Goal: Task Accomplishment & Management: Manage account settings

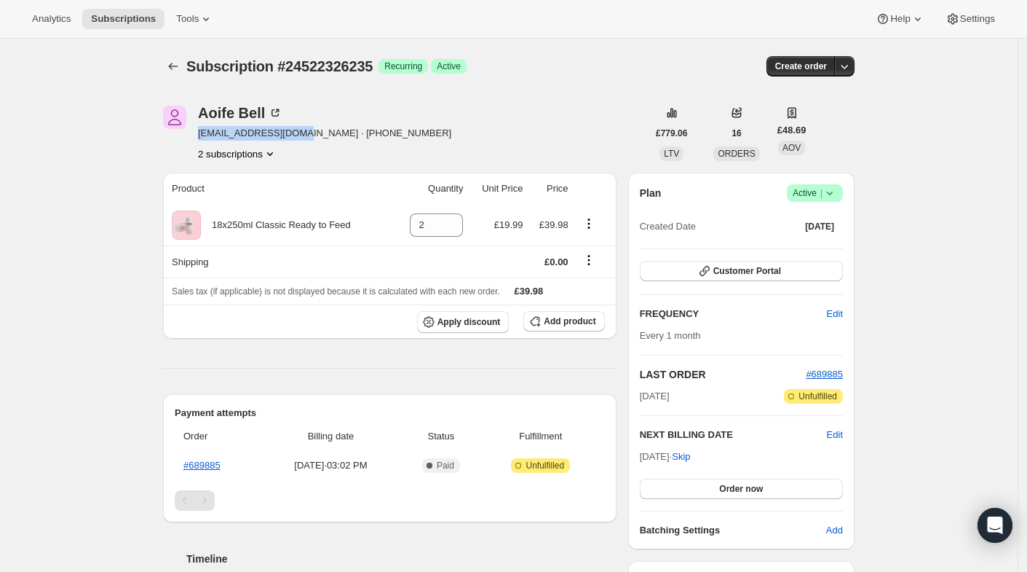
drag, startPoint x: 202, startPoint y: 132, endPoint x: 305, endPoint y: 136, distance: 102.8
click at [305, 136] on span "[EMAIL_ADDRESS][DOMAIN_NAME] · [PHONE_NUMBER]" at bounding box center [324, 133] width 253 height 15
copy span "aoifembell@gmail.com"
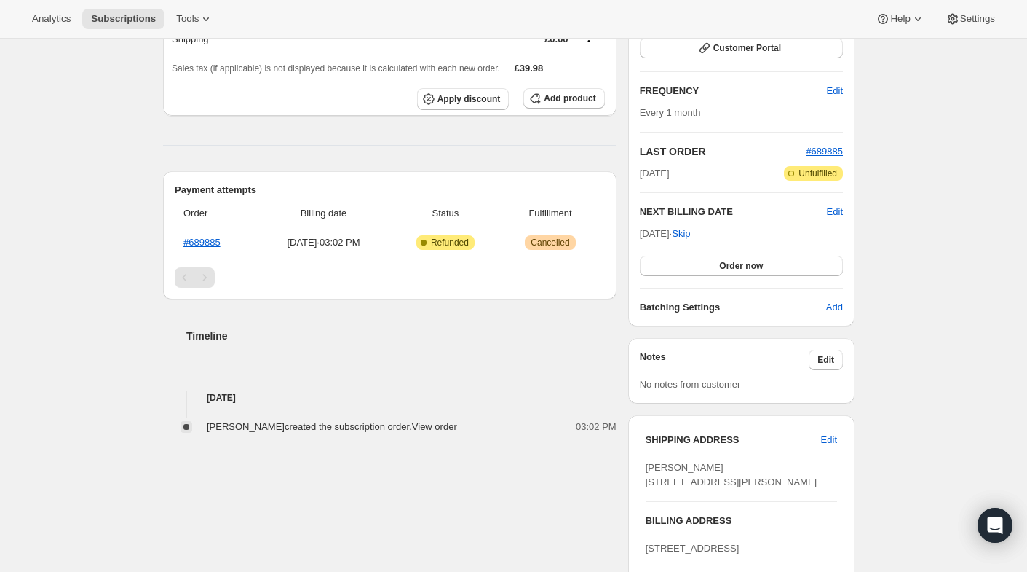
scroll to position [229, 0]
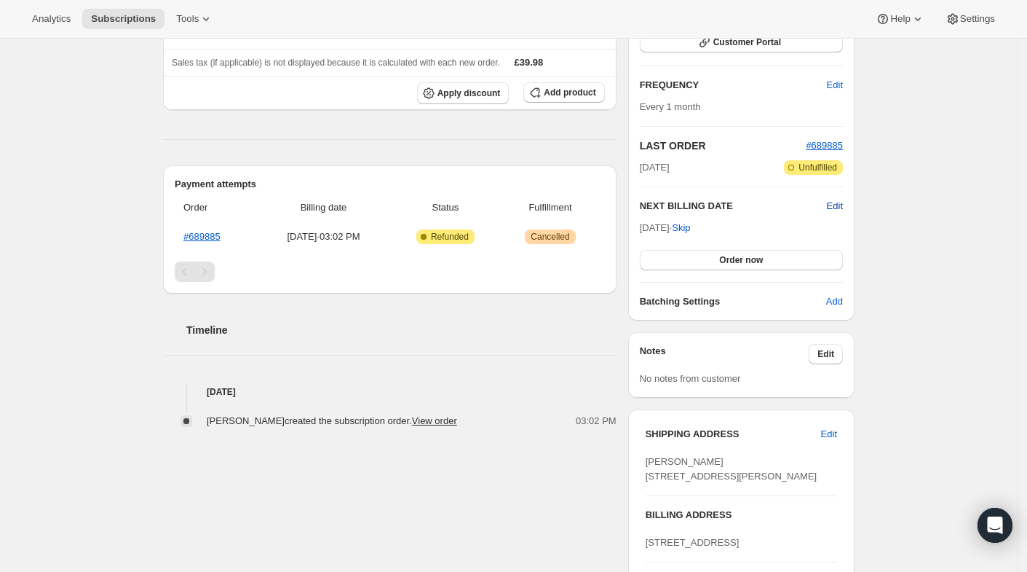
click at [840, 203] on span "Edit" at bounding box center [835, 206] width 16 height 15
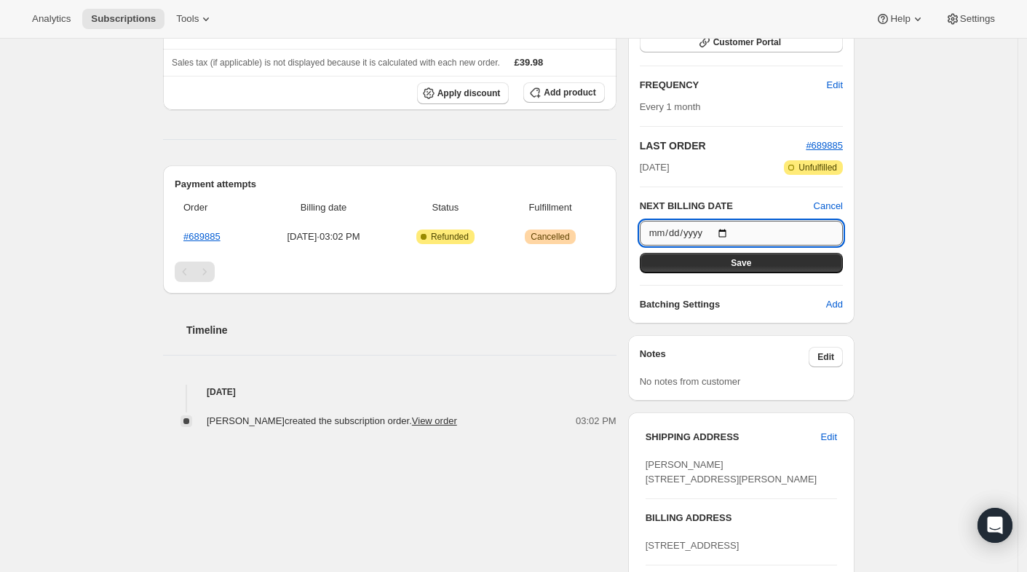
click at [730, 232] on input "[DATE]" at bounding box center [741, 233] width 203 height 25
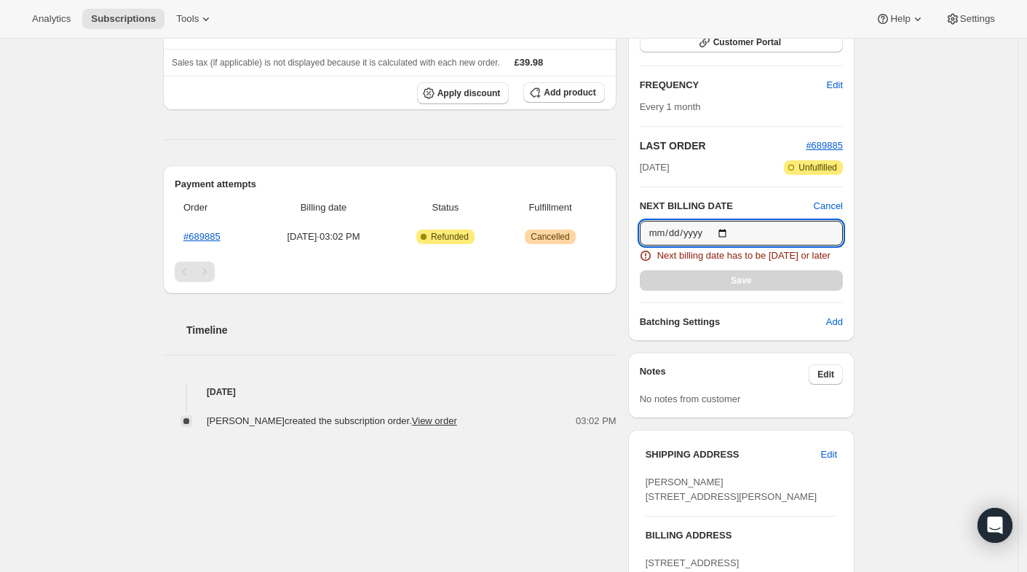
type input "[DATE]"
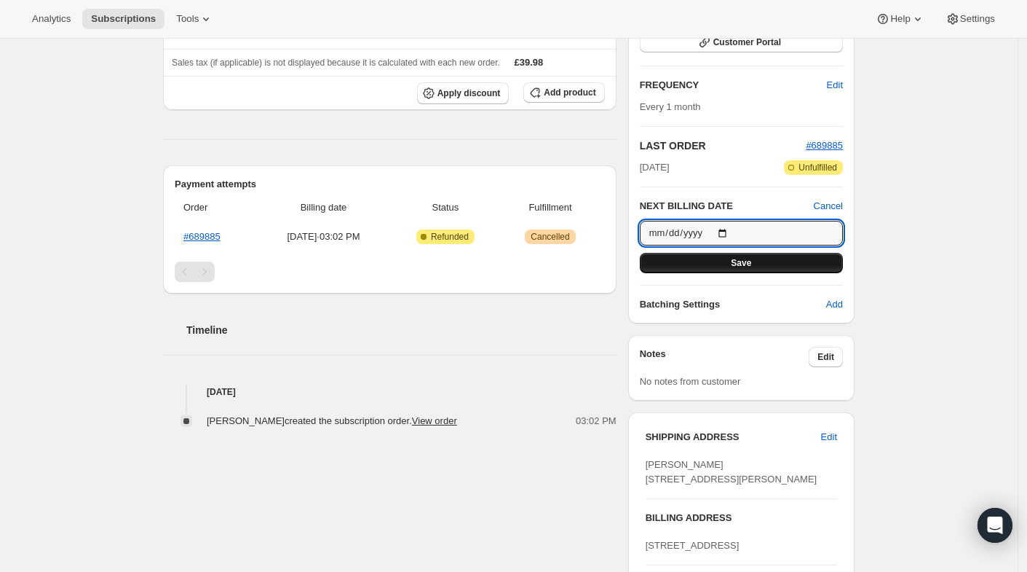
click at [663, 264] on button "Save" at bounding box center [741, 263] width 203 height 20
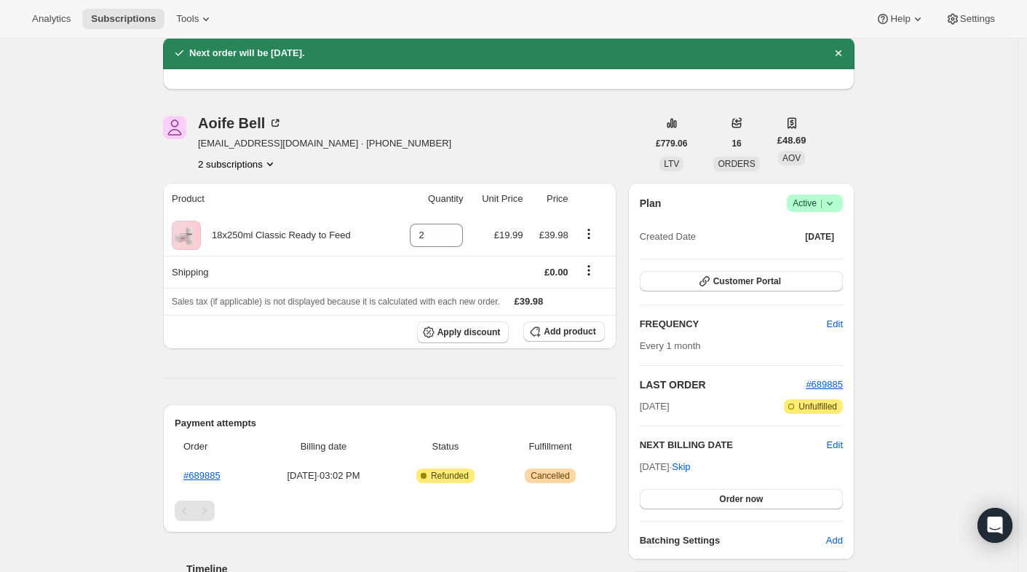
scroll to position [0, 0]
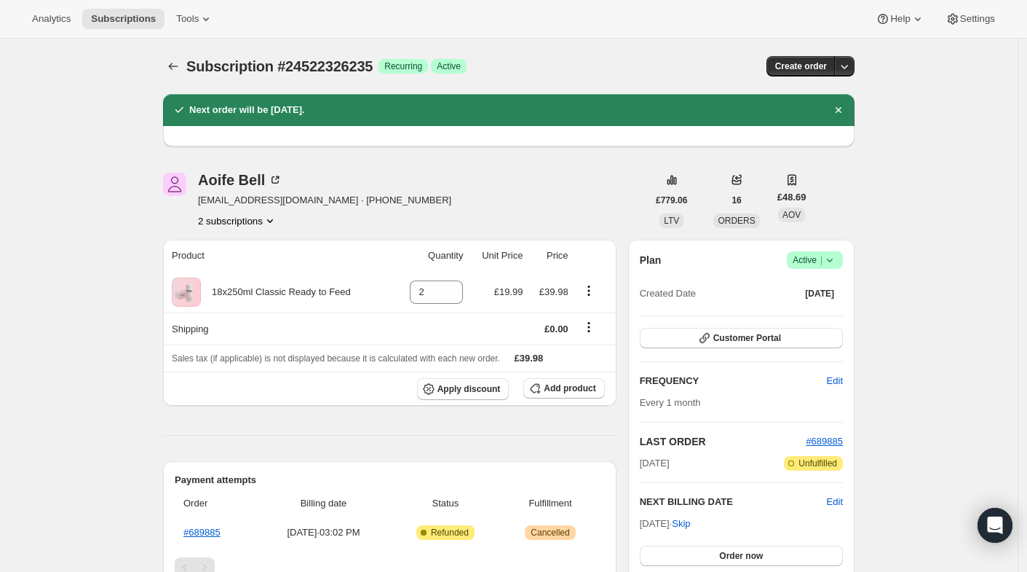
drag, startPoint x: 277, startPoint y: 111, endPoint x: 360, endPoint y: 103, distance: 83.5
click at [360, 103] on div "Next order will be [DATE]." at bounding box center [509, 110] width 674 height 15
copy h2 "[DATE]."
click at [55, 251] on div "Subscription #24522326235. This page is ready Subscription #24522326235 Success…" at bounding box center [509, 558] width 1018 height 1038
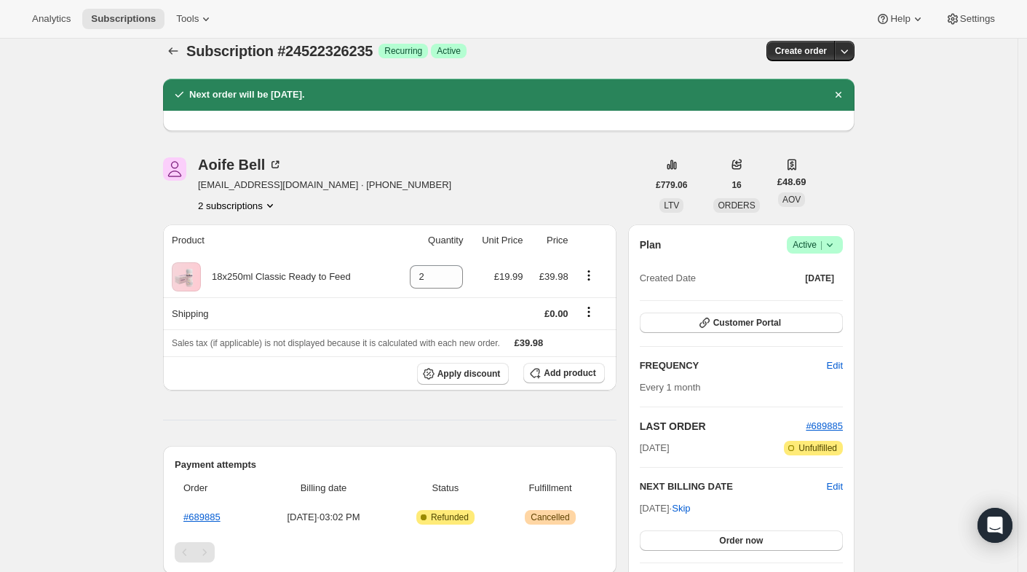
scroll to position [20, 0]
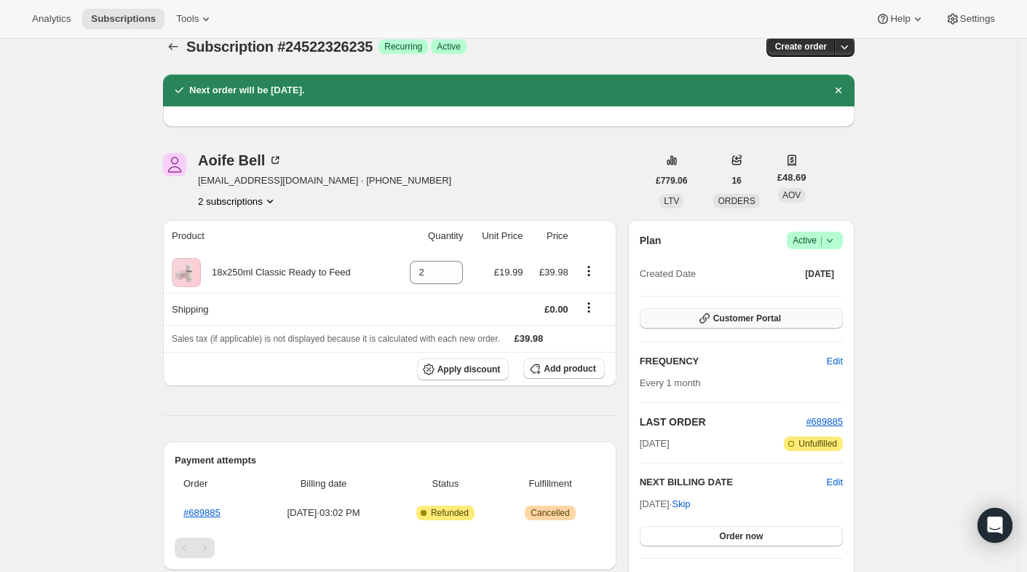
click at [730, 319] on span "Customer Portal" at bounding box center [748, 318] width 68 height 12
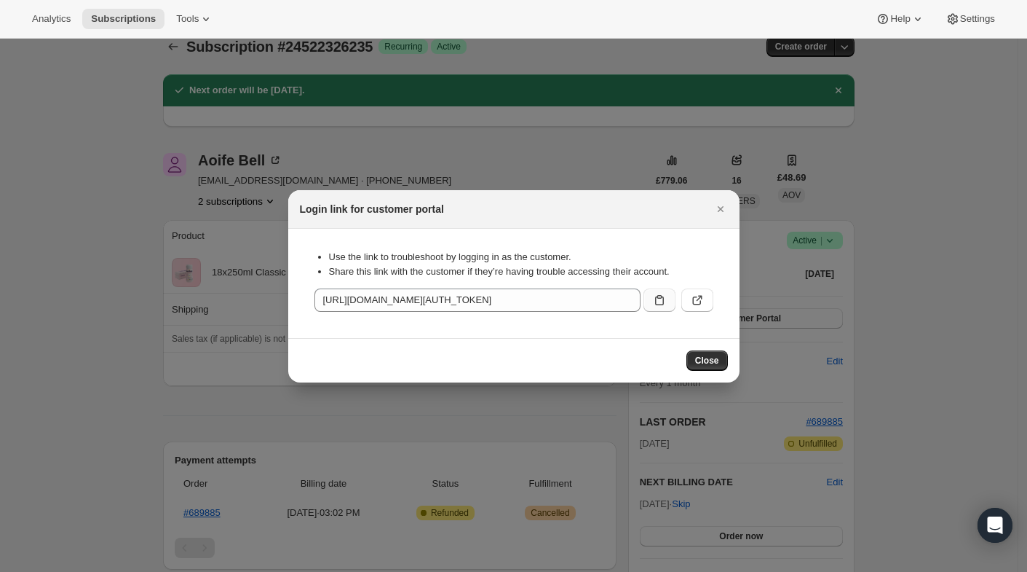
click at [655, 299] on icon ":reb:" at bounding box center [659, 300] width 15 height 15
